Goal: Transaction & Acquisition: Subscribe to service/newsletter

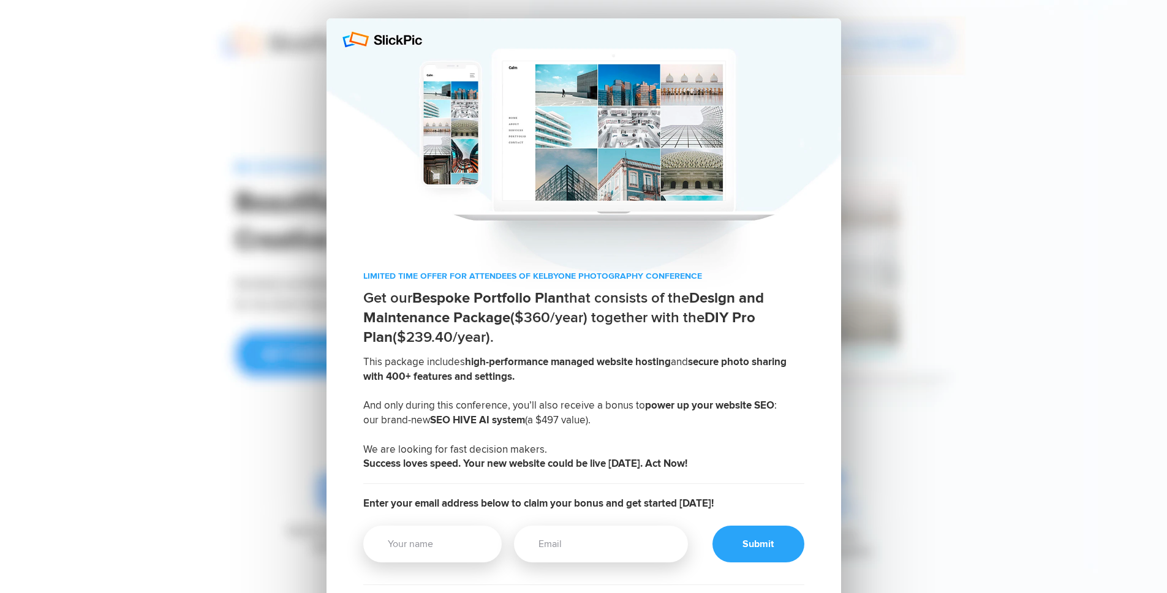
click at [147, 127] on div "LIMITED TIME OFFER FOR ATTENDEES OF KELBYONE PHOTOGRAPHY CONFERENCE Get our Bes…" at bounding box center [583, 491] width 1167 height 982
